Goal: Task Accomplishment & Management: Use online tool/utility

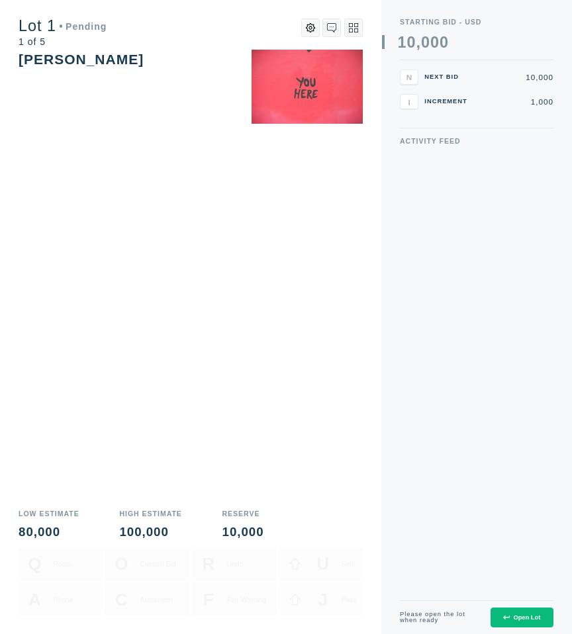
click at [505, 611] on button "Open Lot" at bounding box center [522, 618] width 63 height 21
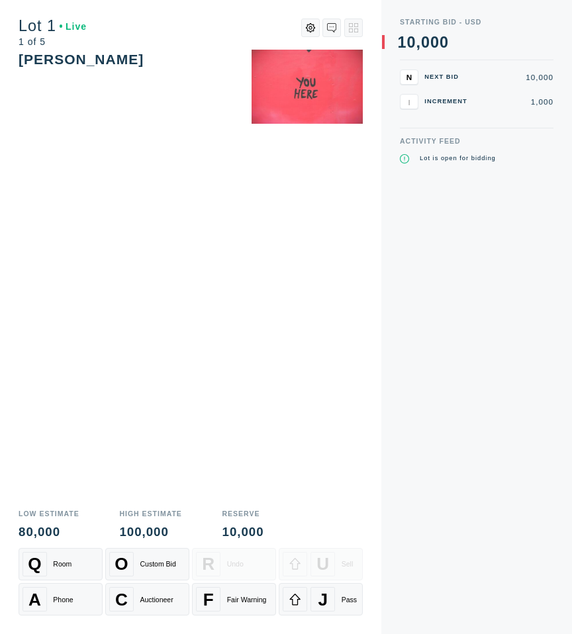
click at [515, 621] on div "Activity Feed Lot is open for bidding" at bounding box center [477, 386] width 154 height 497
click at [324, 601] on span "J" at bounding box center [323, 599] width 10 height 21
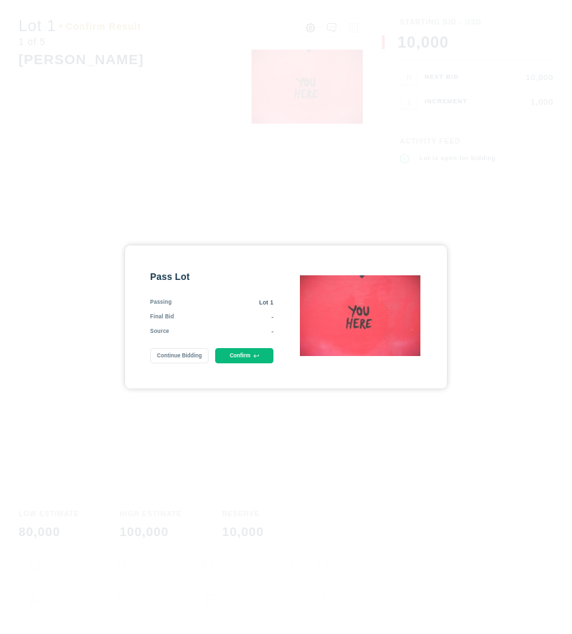
click at [247, 358] on button "Confirm" at bounding box center [244, 355] width 59 height 15
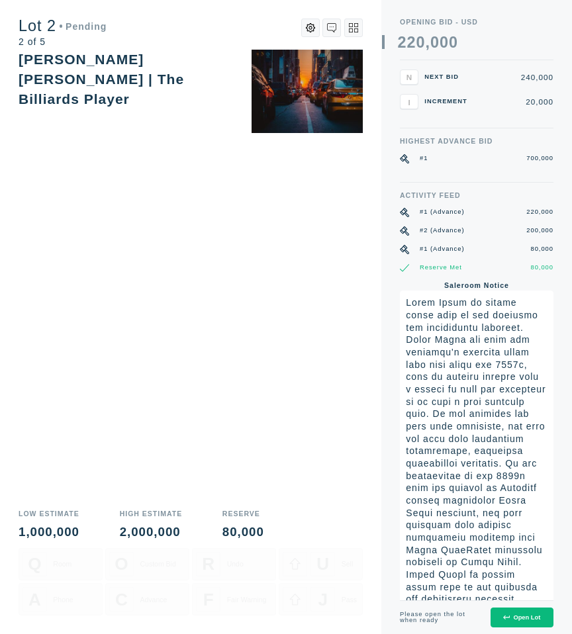
click at [513, 617] on div "Open Lot" at bounding box center [521, 617] width 37 height 7
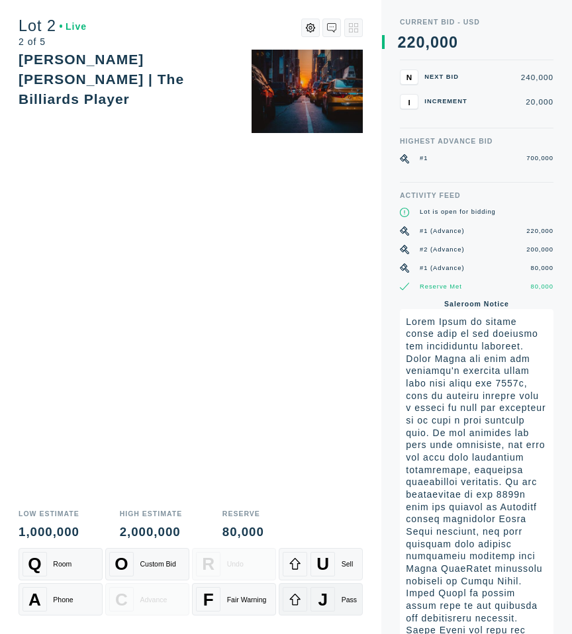
click at [318, 596] on span "J" at bounding box center [323, 599] width 10 height 21
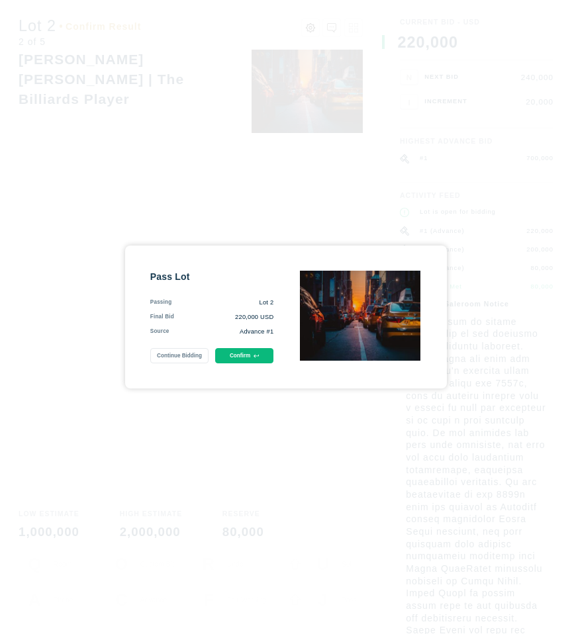
click at [236, 359] on button "Confirm" at bounding box center [244, 355] width 59 height 15
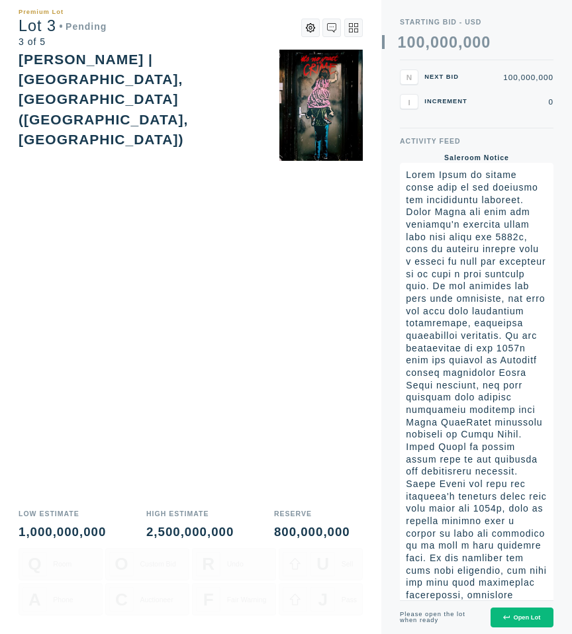
click at [518, 621] on div "Open Lot" at bounding box center [521, 617] width 37 height 7
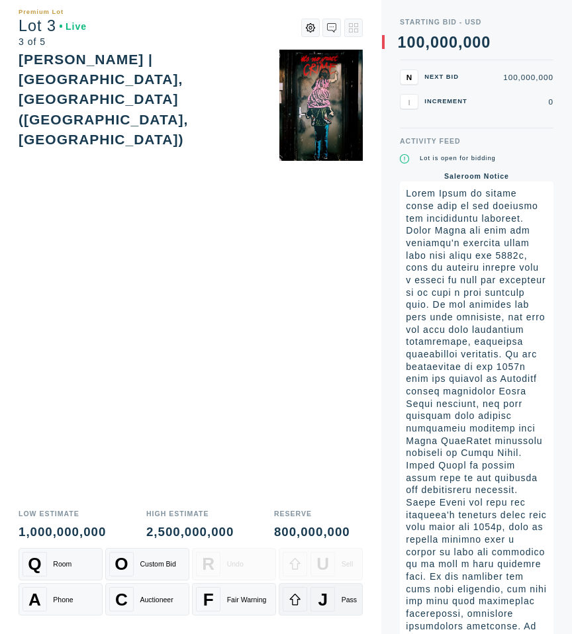
click at [302, 597] on div at bounding box center [295, 599] width 24 height 24
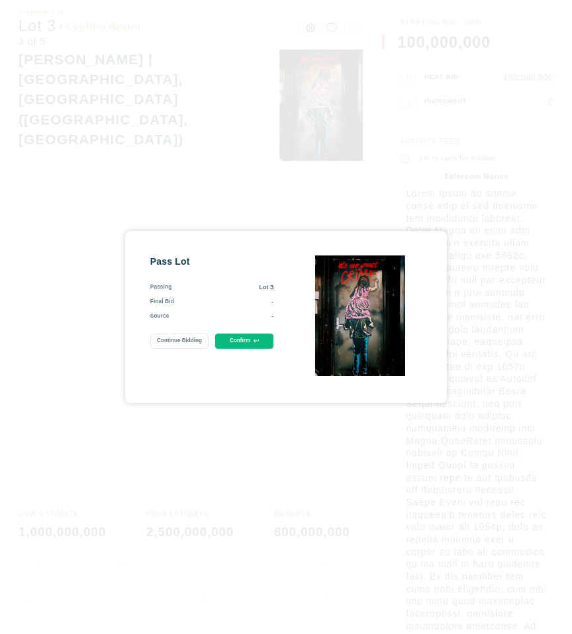
click at [248, 340] on button "Confirm" at bounding box center [244, 341] width 59 height 15
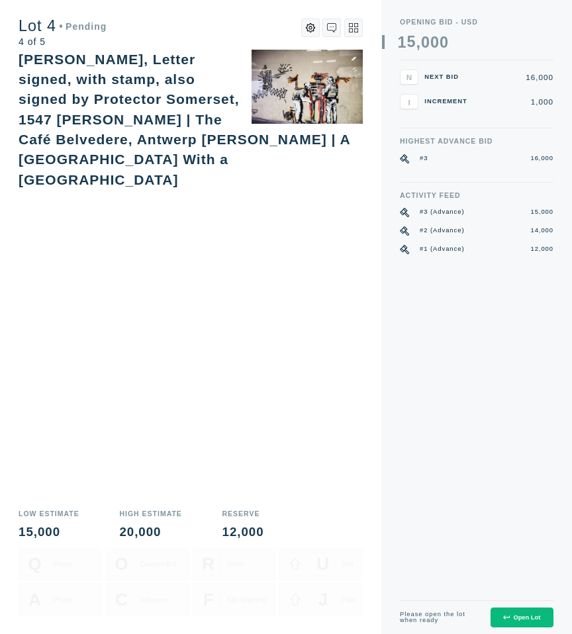
click at [519, 620] on div "Open Lot" at bounding box center [521, 617] width 37 height 7
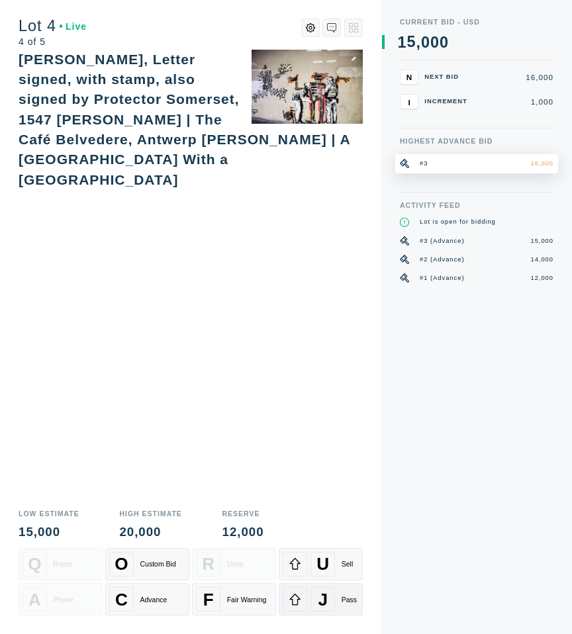
click at [299, 604] on icon at bounding box center [295, 599] width 13 height 13
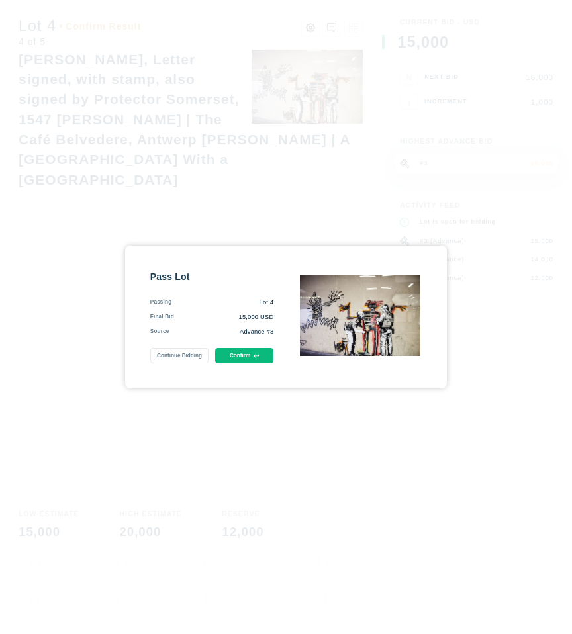
click at [244, 355] on button "Confirm" at bounding box center [244, 355] width 59 height 15
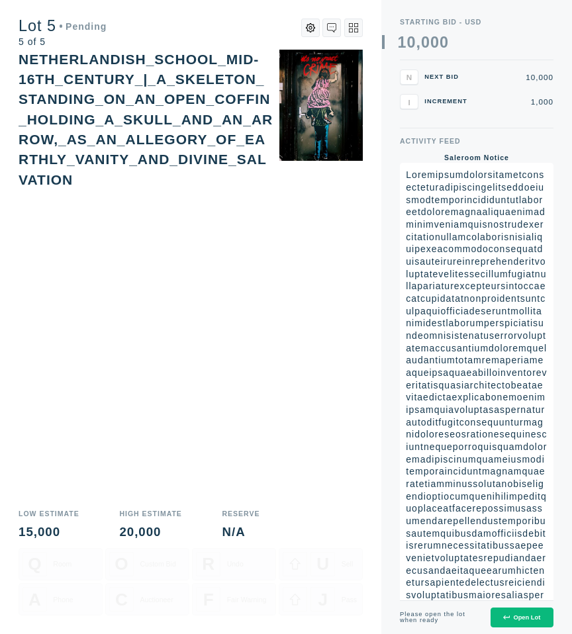
click at [505, 620] on div "Open Lot" at bounding box center [521, 617] width 37 height 7
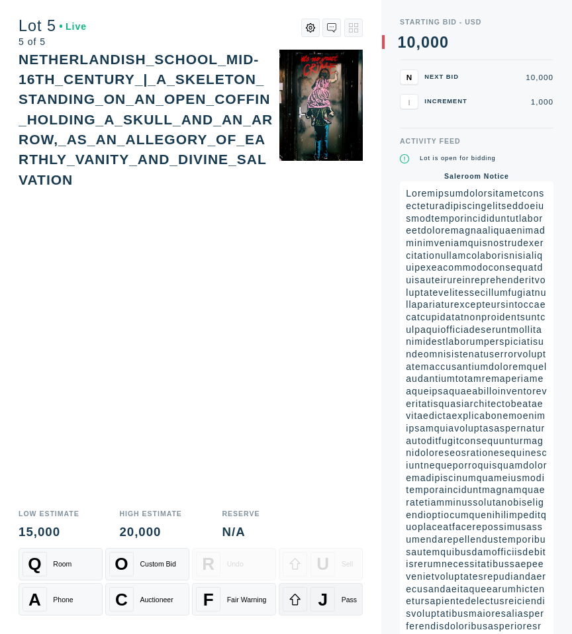
click at [318, 597] on span "J" at bounding box center [323, 599] width 10 height 21
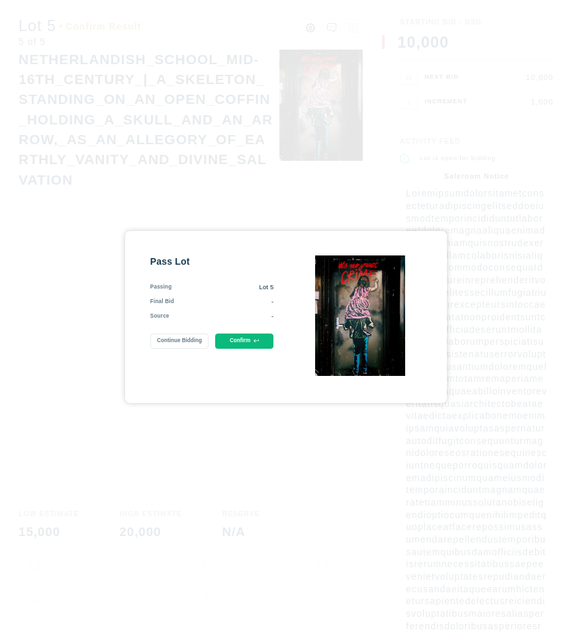
click at [229, 342] on button "Confirm" at bounding box center [244, 341] width 59 height 15
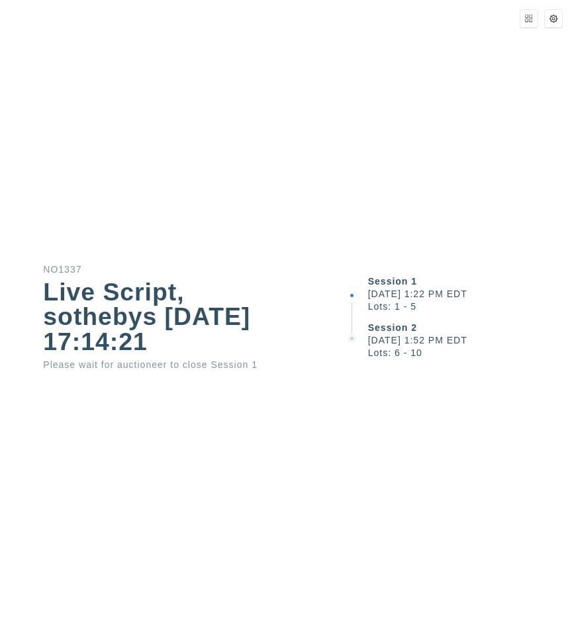
click at [354, 393] on div "Session 1 [DATE] 1:22 PM EDT Lots: 1 - 5 Session 2 [DATE] 1:52 PM EDT Lots: 6 -…" at bounding box center [457, 317] width 229 height 634
